Goal: Transaction & Acquisition: Subscribe to service/newsletter

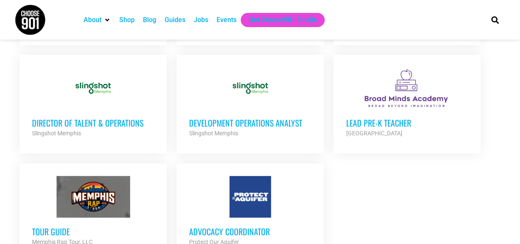
scroll to position [998, 0]
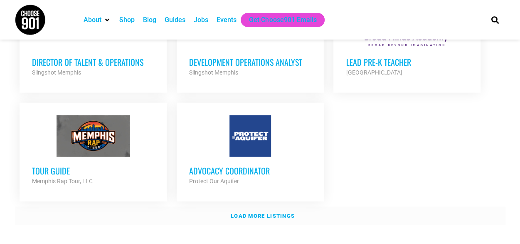
click at [289, 212] on strong "Load more listings" at bounding box center [263, 215] width 64 height 6
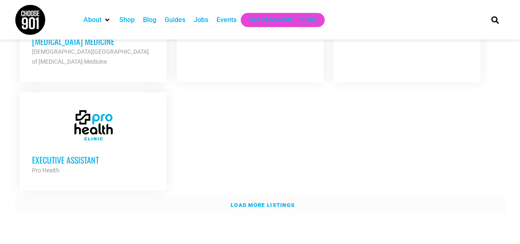
scroll to position [1871, 0]
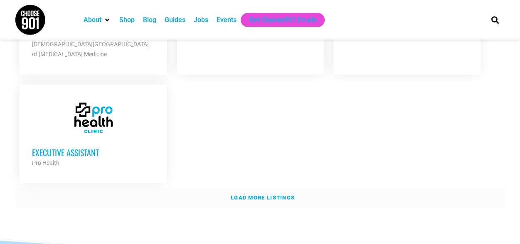
click at [265, 194] on strong "Load more listings" at bounding box center [263, 197] width 64 height 6
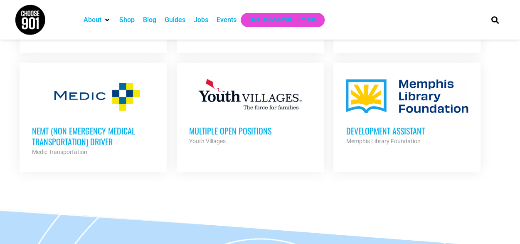
scroll to position [2370, 0]
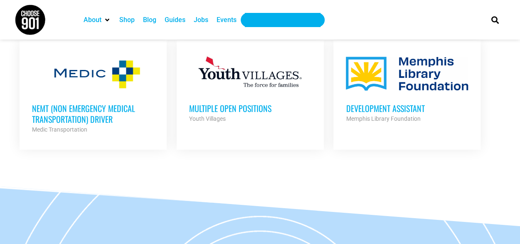
click at [306, 20] on div "Get Choose901 Emails" at bounding box center [282, 20] width 67 height 10
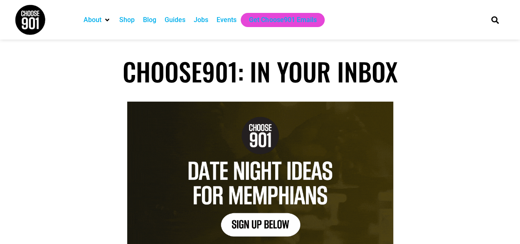
click at [200, 21] on div "Jobs" at bounding box center [201, 20] width 15 height 10
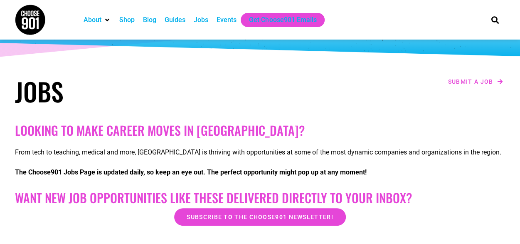
scroll to position [83, 0]
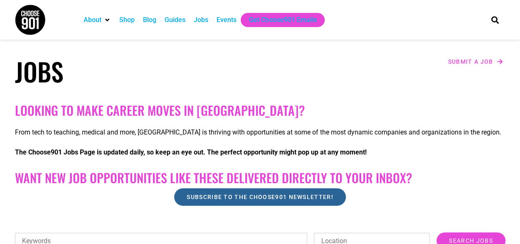
click at [307, 195] on span "Subscribe to the Choose901 newsletter!" at bounding box center [260, 197] width 146 height 6
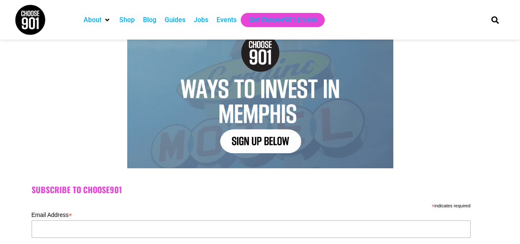
scroll to position [125, 0]
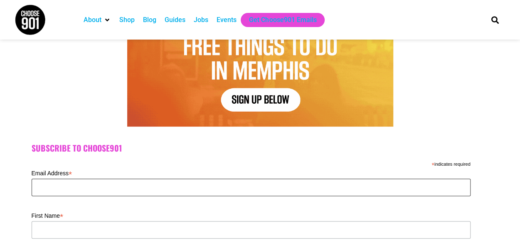
click at [222, 186] on input "Email Address *" at bounding box center [251, 186] width 439 height 17
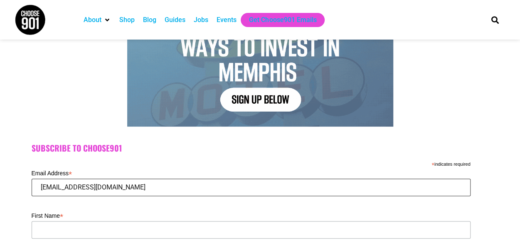
type input "[EMAIL_ADDRESS][DOMAIN_NAME]"
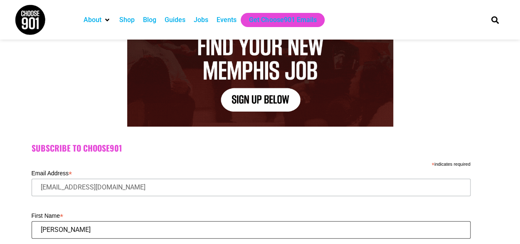
type input "[PERSON_NAME]"
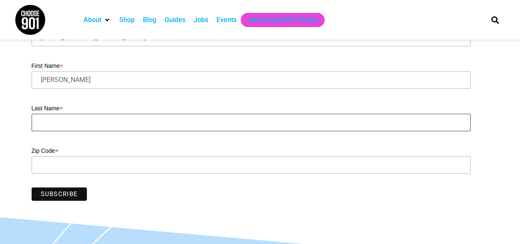
scroll to position [274, 0]
type input "[PERSON_NAME]"
click at [114, 165] on input "Zip Code *" at bounding box center [251, 164] width 439 height 17
type input "38117"
click at [69, 194] on input "Subscribe" at bounding box center [60, 193] width 56 height 13
